Goal: Navigation & Orientation: Find specific page/section

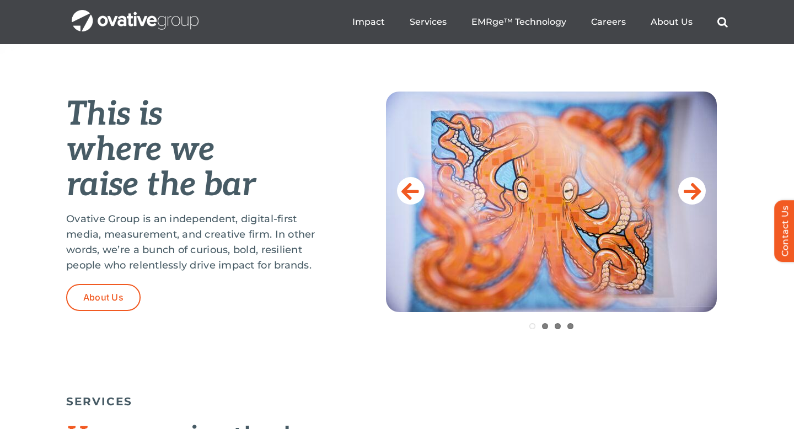
scroll to position [421, 0]
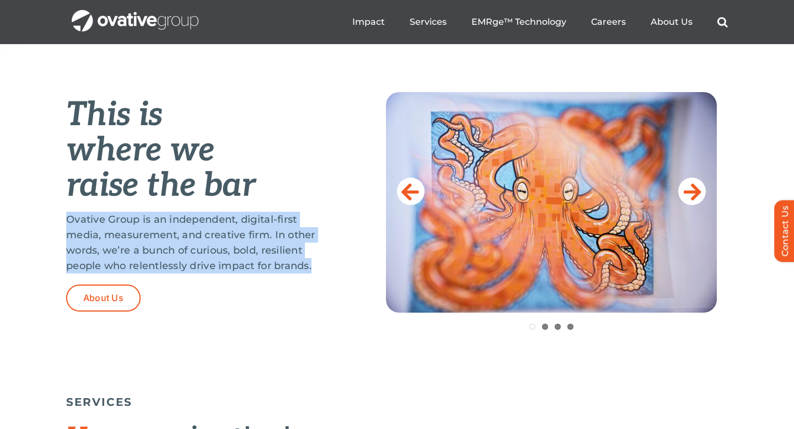
drag, startPoint x: 65, startPoint y: 216, endPoint x: 314, endPoint y: 270, distance: 255.0
click at [314, 270] on div "This is where we raise the bar Ovative Group is an independent, digital-first m…" at bounding box center [397, 233] width 794 height 314
copy p "Ovative Group is an independent, digital-first media, measurement, and creative…"
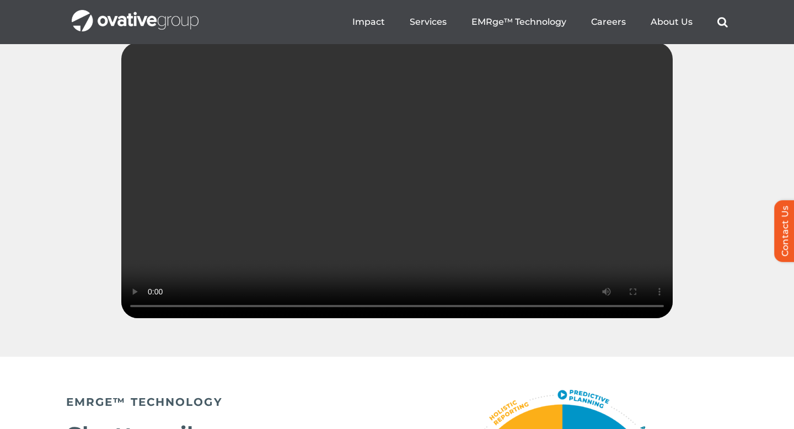
scroll to position [1611, 0]
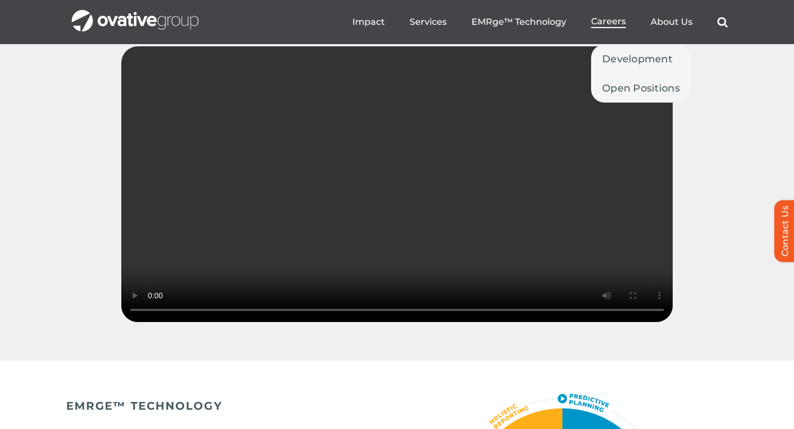
click at [613, 20] on span "Careers" at bounding box center [608, 21] width 35 height 11
